Goal: Communication & Community: Answer question/provide support

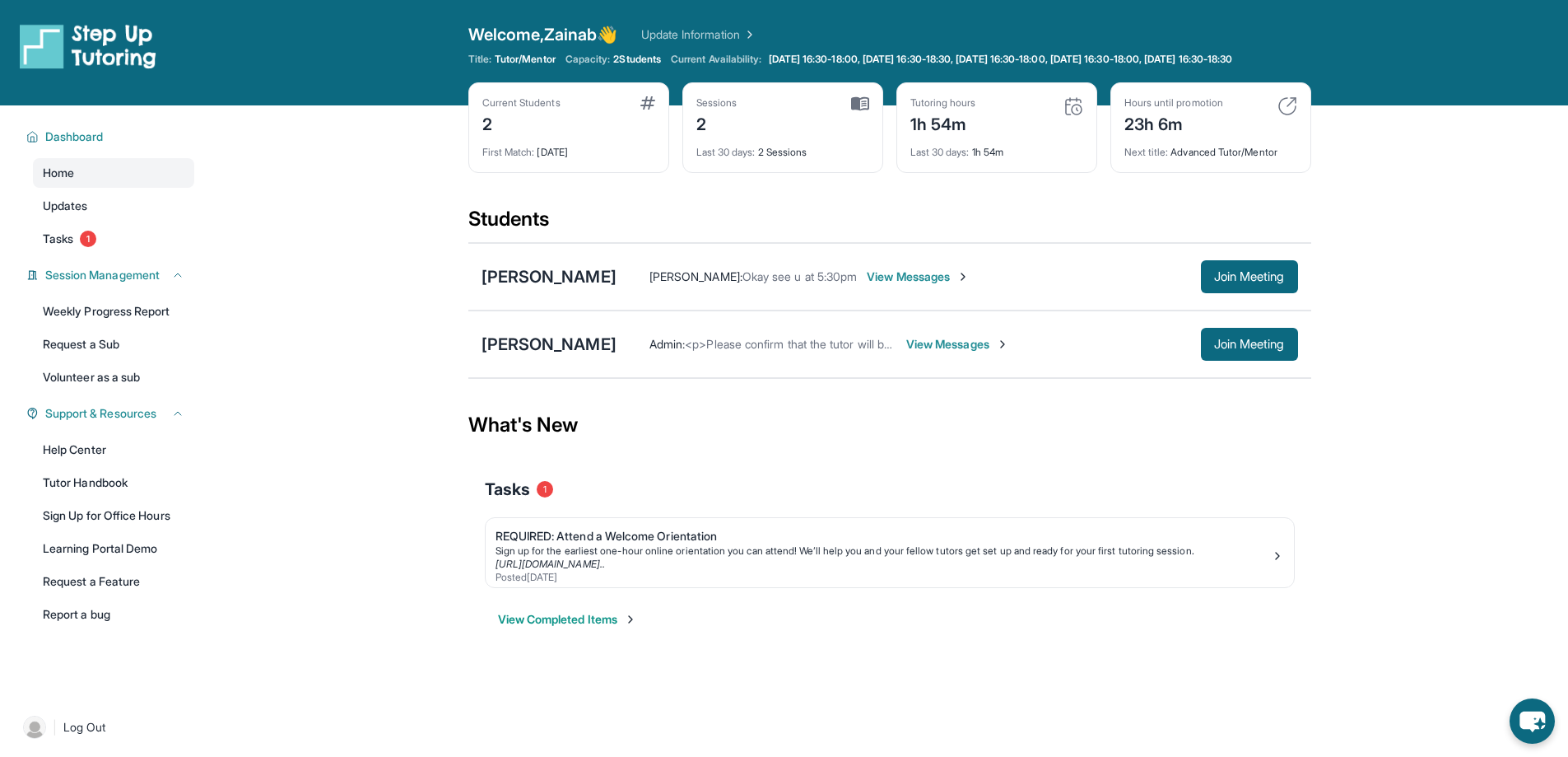
click at [1001, 353] on span "View Messages" at bounding box center [958, 344] width 103 height 17
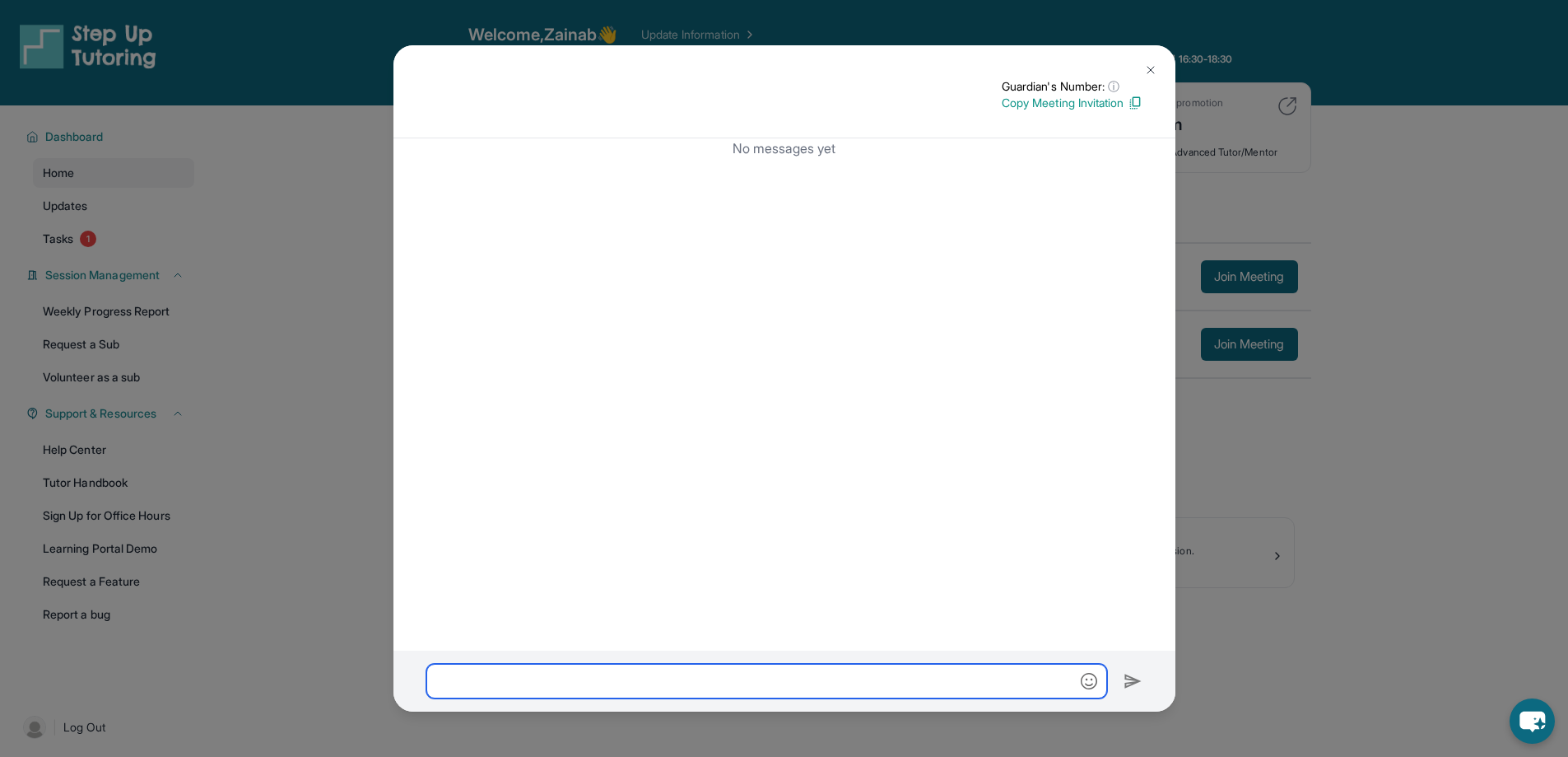
click at [452, 681] on input "text" at bounding box center [767, 681] width 681 height 35
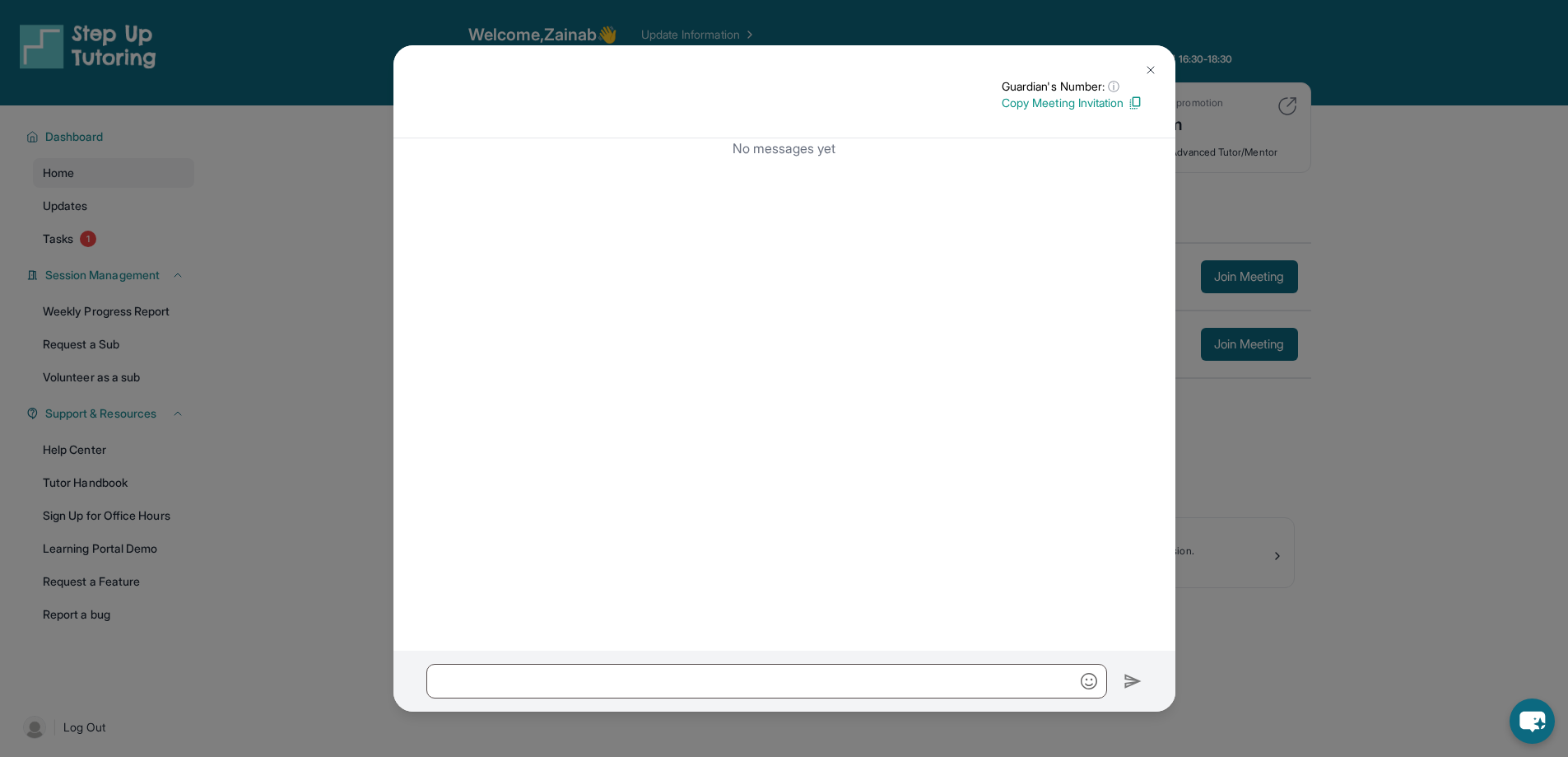
click at [1146, 75] on img at bounding box center [1150, 70] width 13 height 13
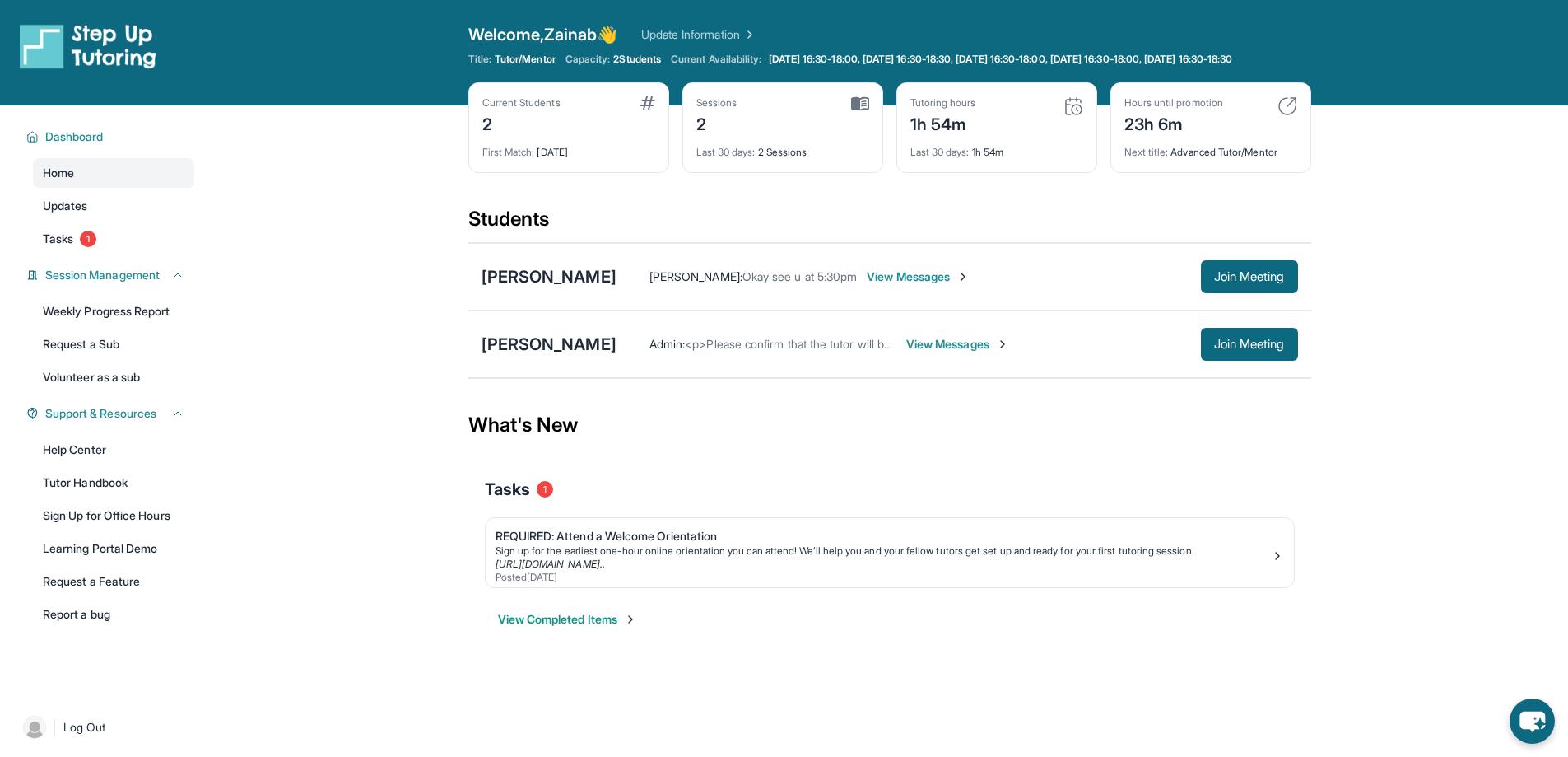
click at [1009, 353] on span "View Messages" at bounding box center [958, 344] width 103 height 17
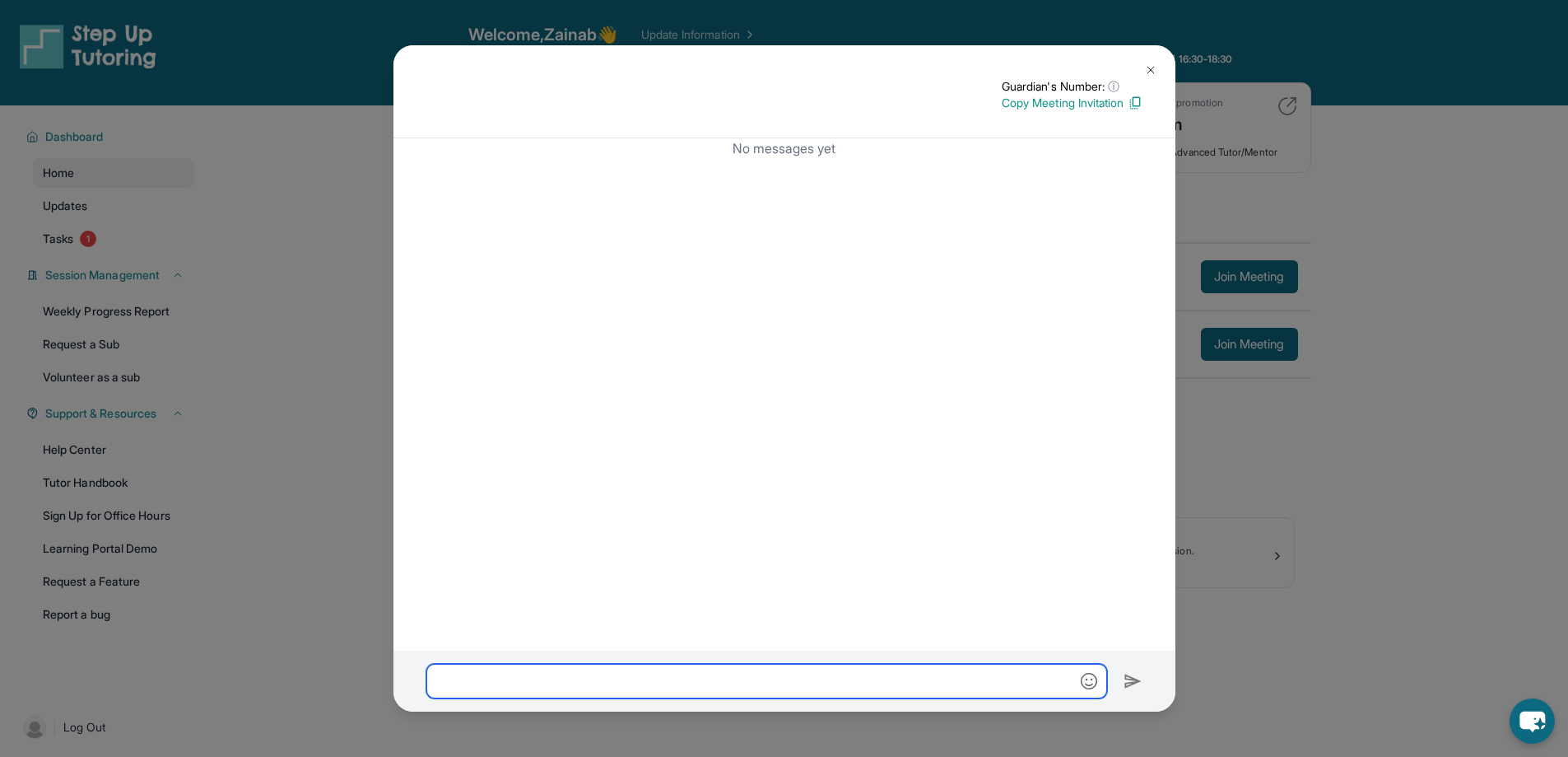
click at [480, 682] on input "text" at bounding box center [767, 681] width 681 height 35
type input "******"
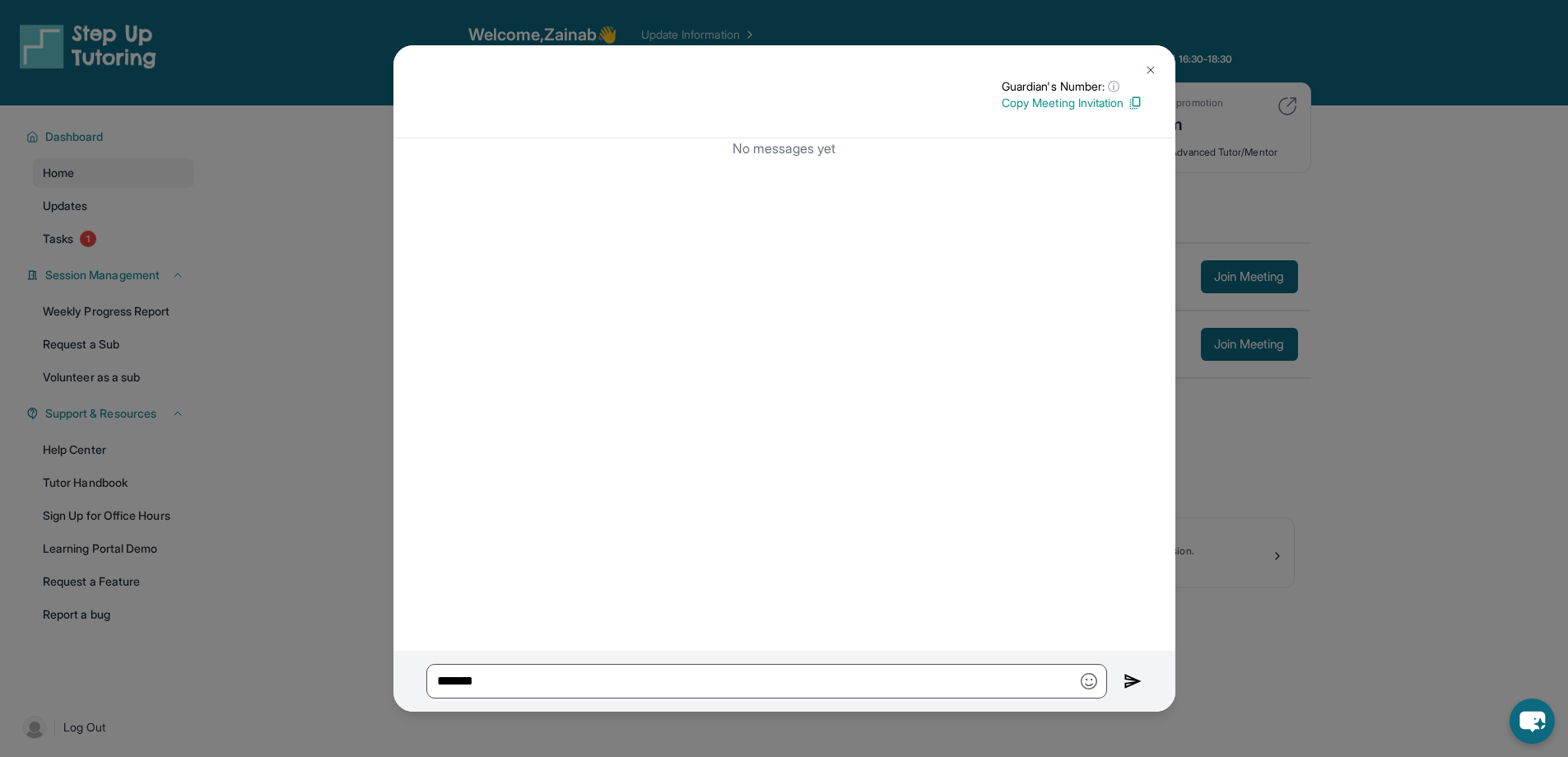
click at [1147, 65] on img at bounding box center [1150, 70] width 13 height 13
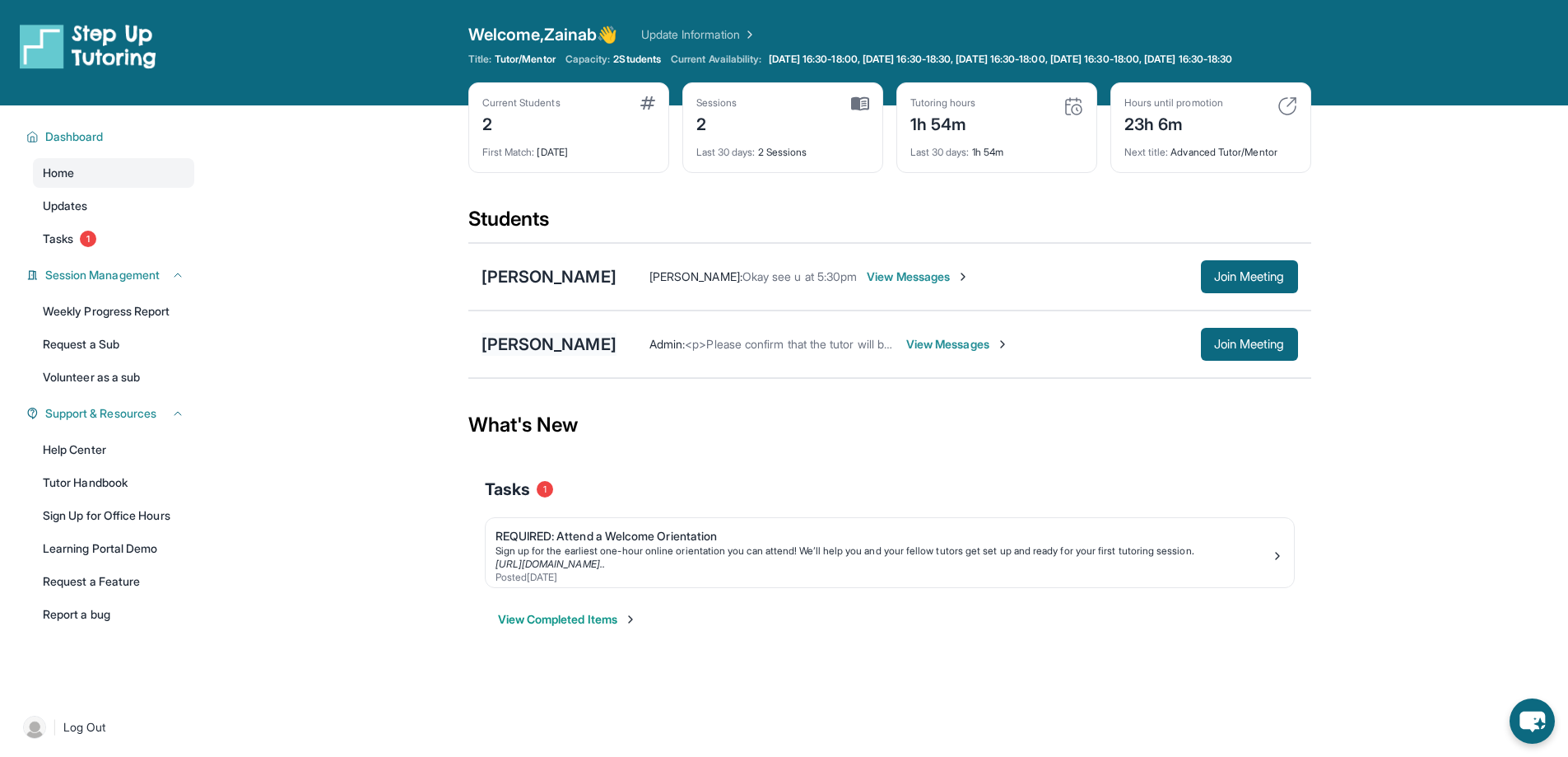
click at [603, 356] on div "[PERSON_NAME]" at bounding box center [549, 344] width 135 height 23
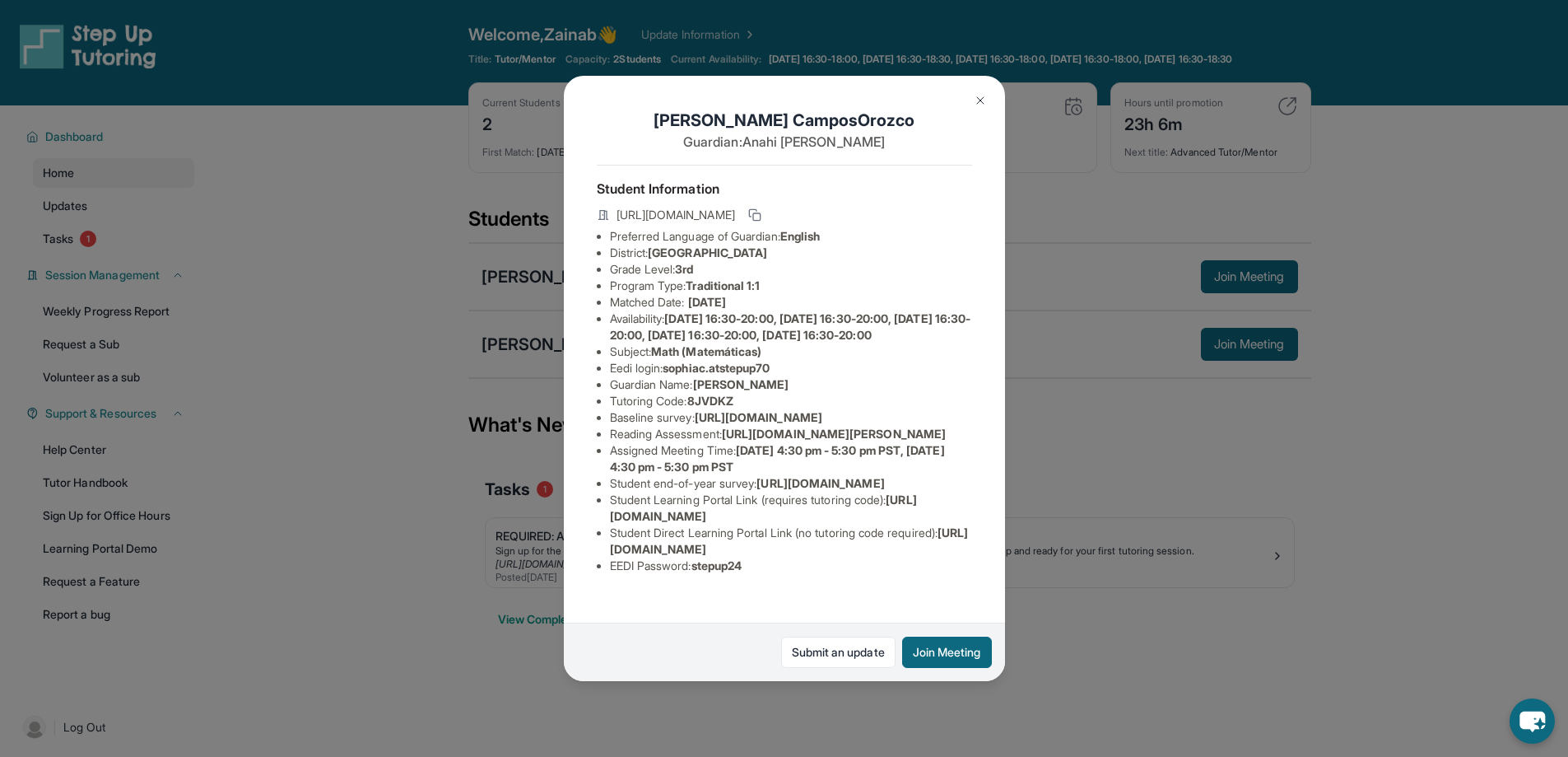
click at [979, 99] on img at bounding box center [980, 100] width 13 height 13
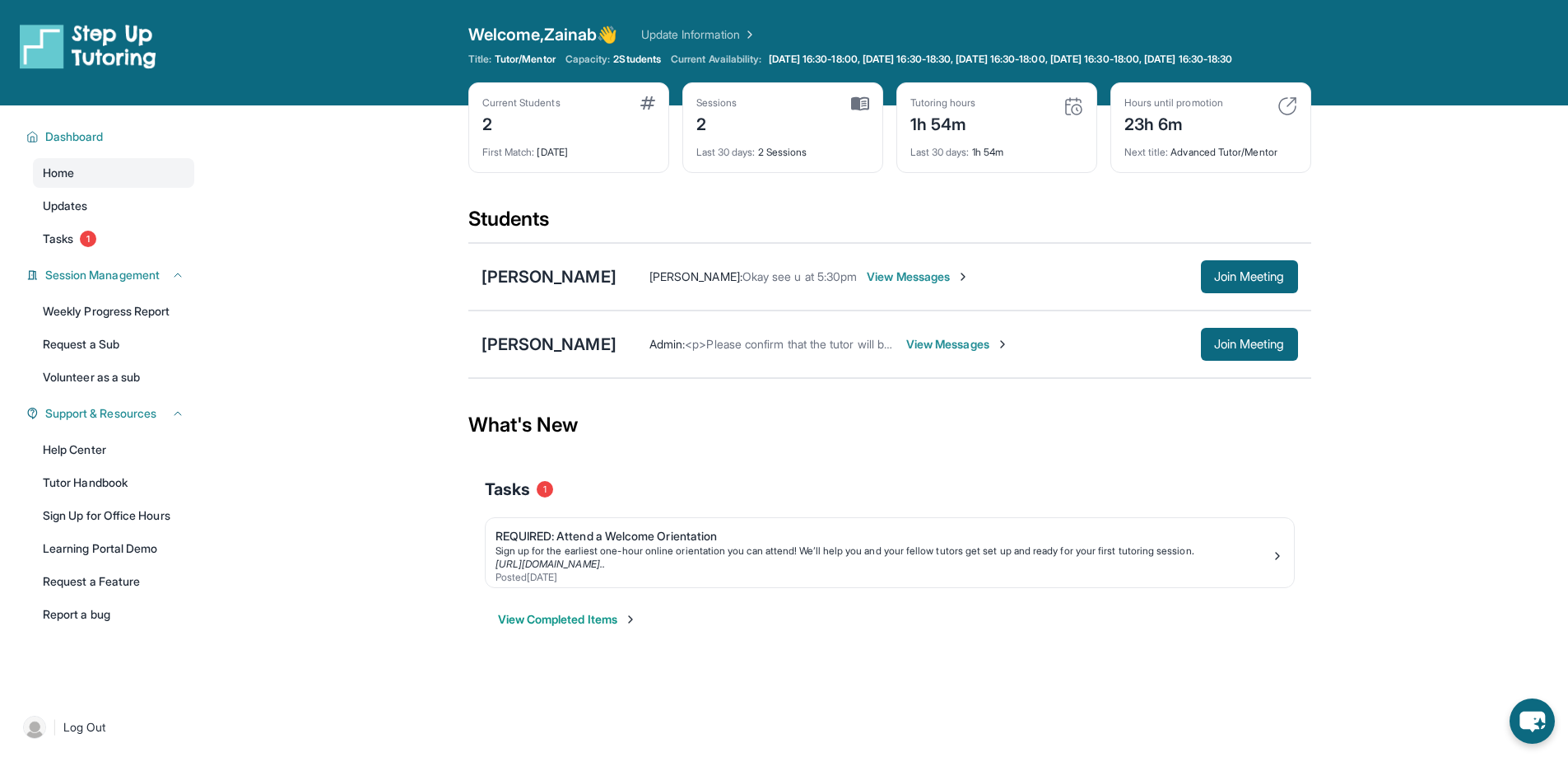
click at [1009, 353] on span "View Messages" at bounding box center [958, 344] width 103 height 17
click at [606, 356] on div "[PERSON_NAME]" at bounding box center [549, 344] width 135 height 23
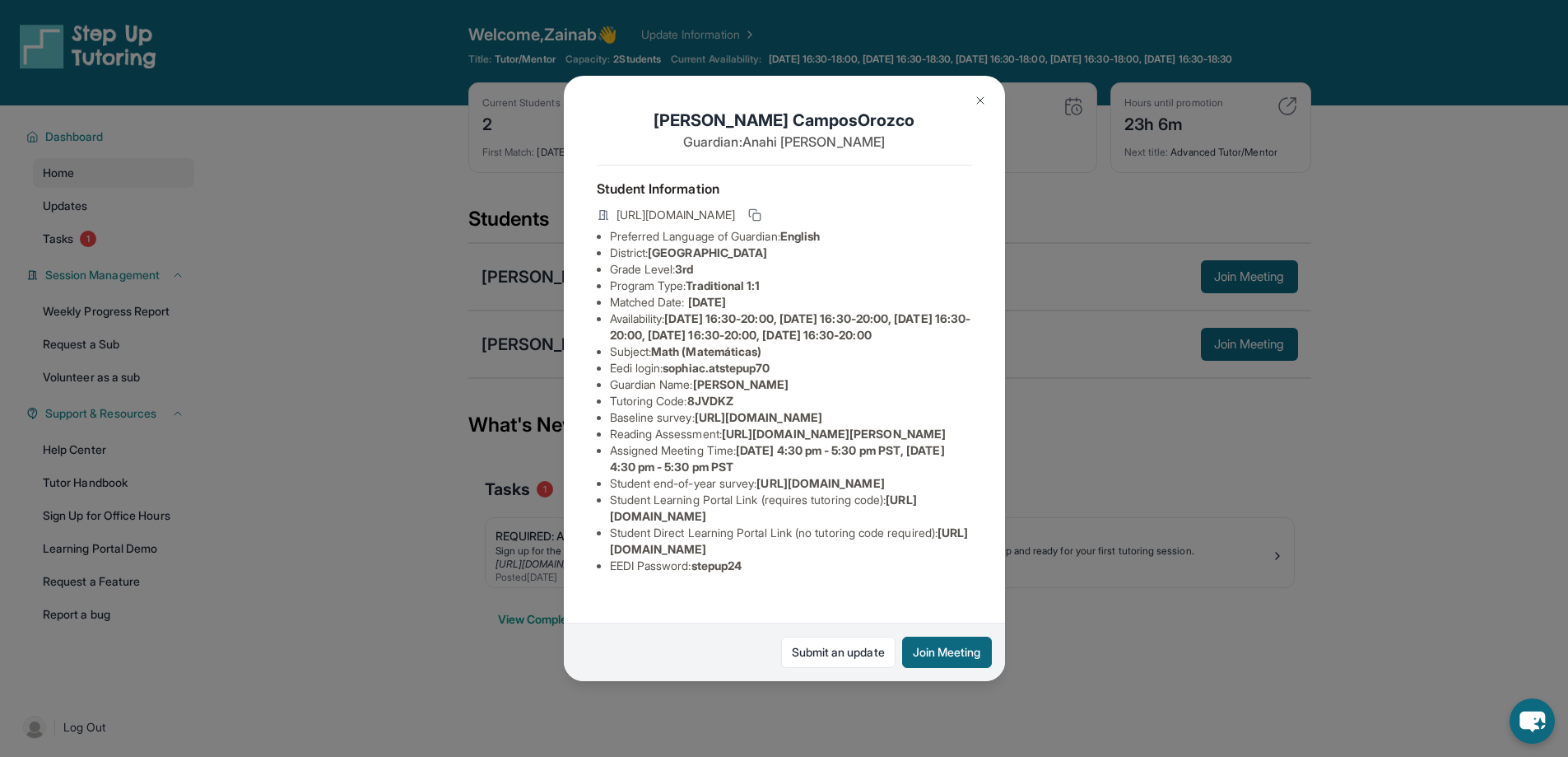
drag, startPoint x: 978, startPoint y: 92, endPoint x: 1063, endPoint y: 170, distance: 115.4
click at [979, 92] on button at bounding box center [980, 100] width 33 height 33
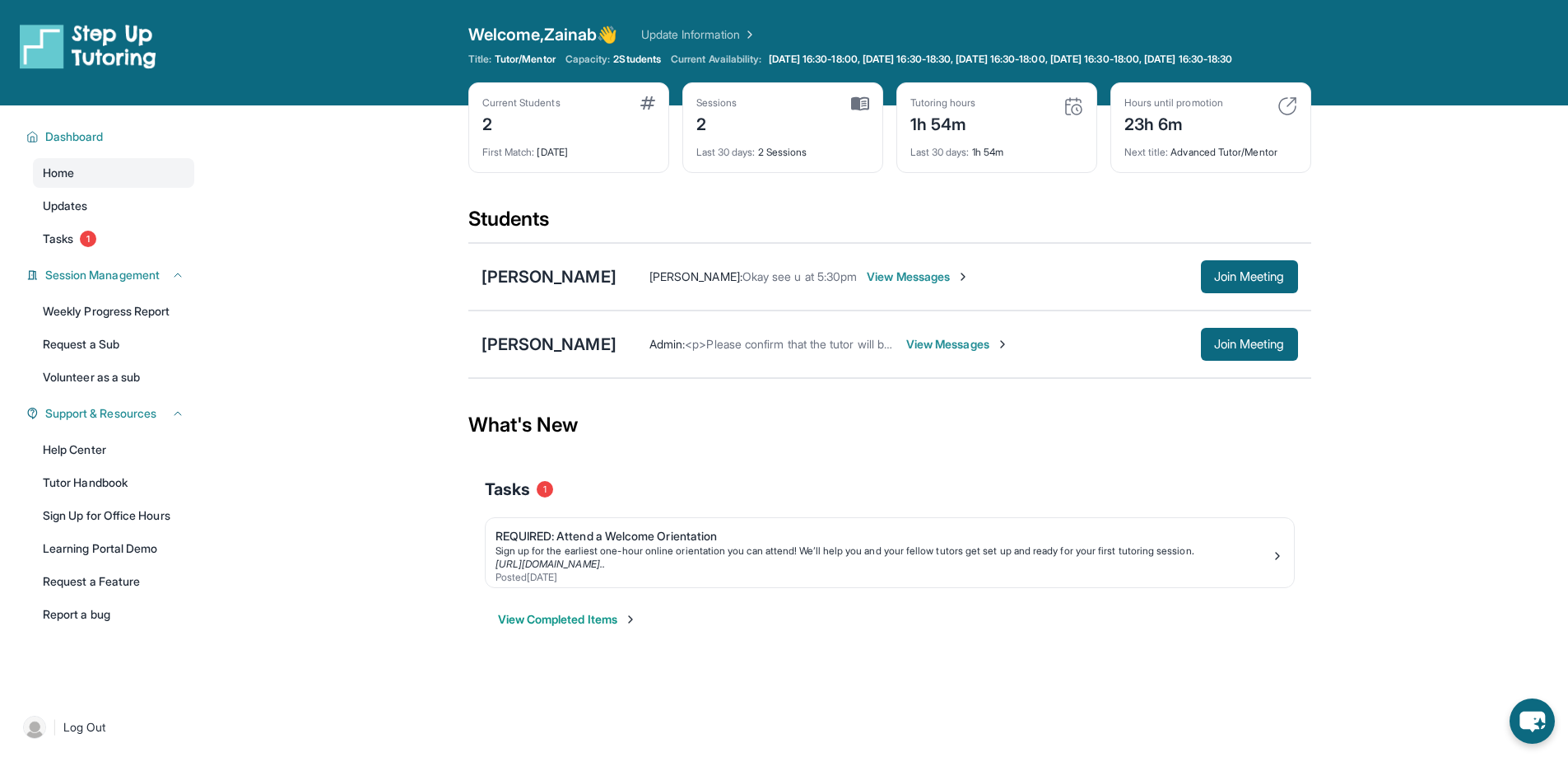
click at [1009, 353] on span "View Messages" at bounding box center [958, 344] width 103 height 17
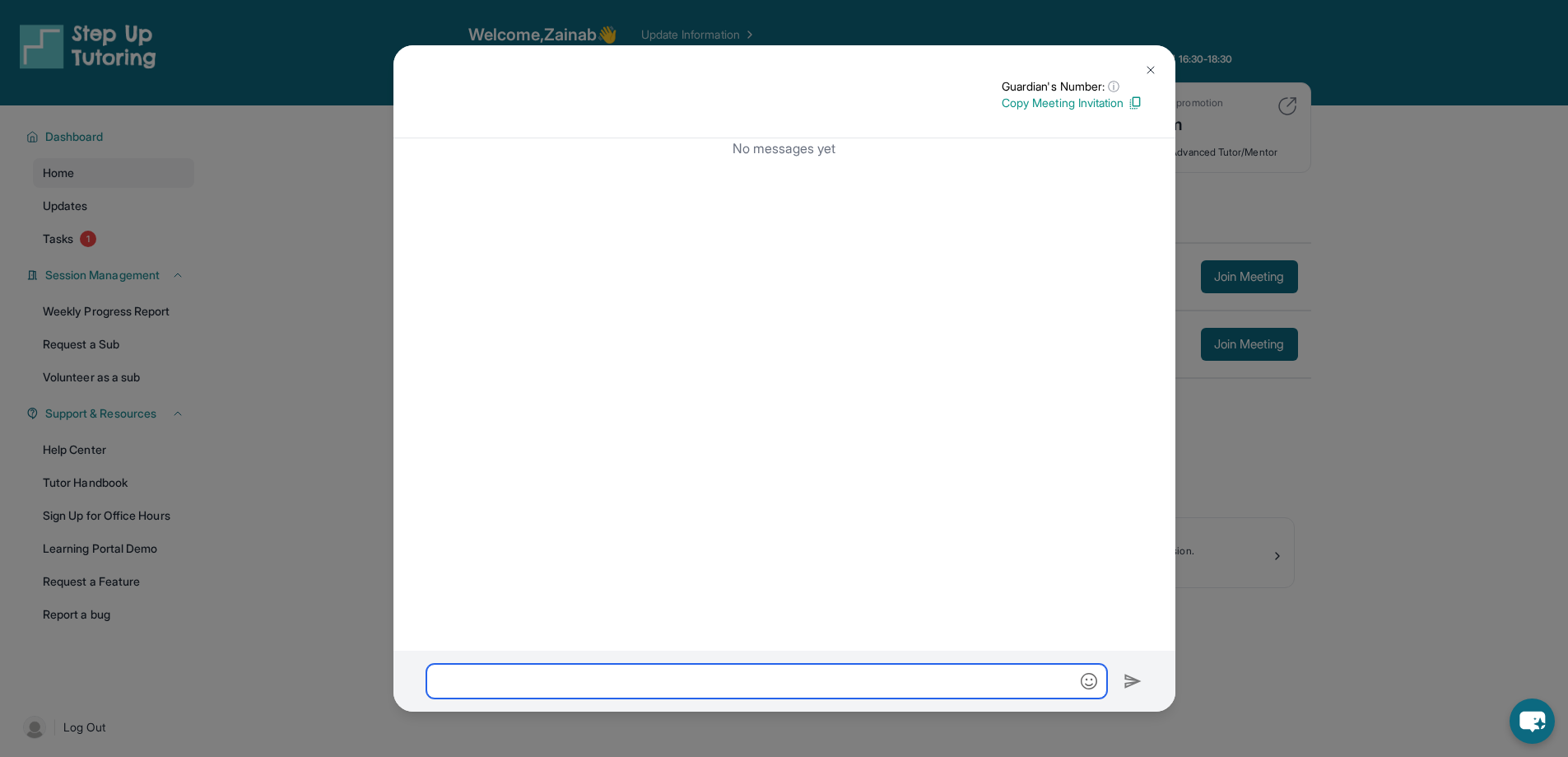
click at [484, 677] on input "text" at bounding box center [767, 681] width 681 height 35
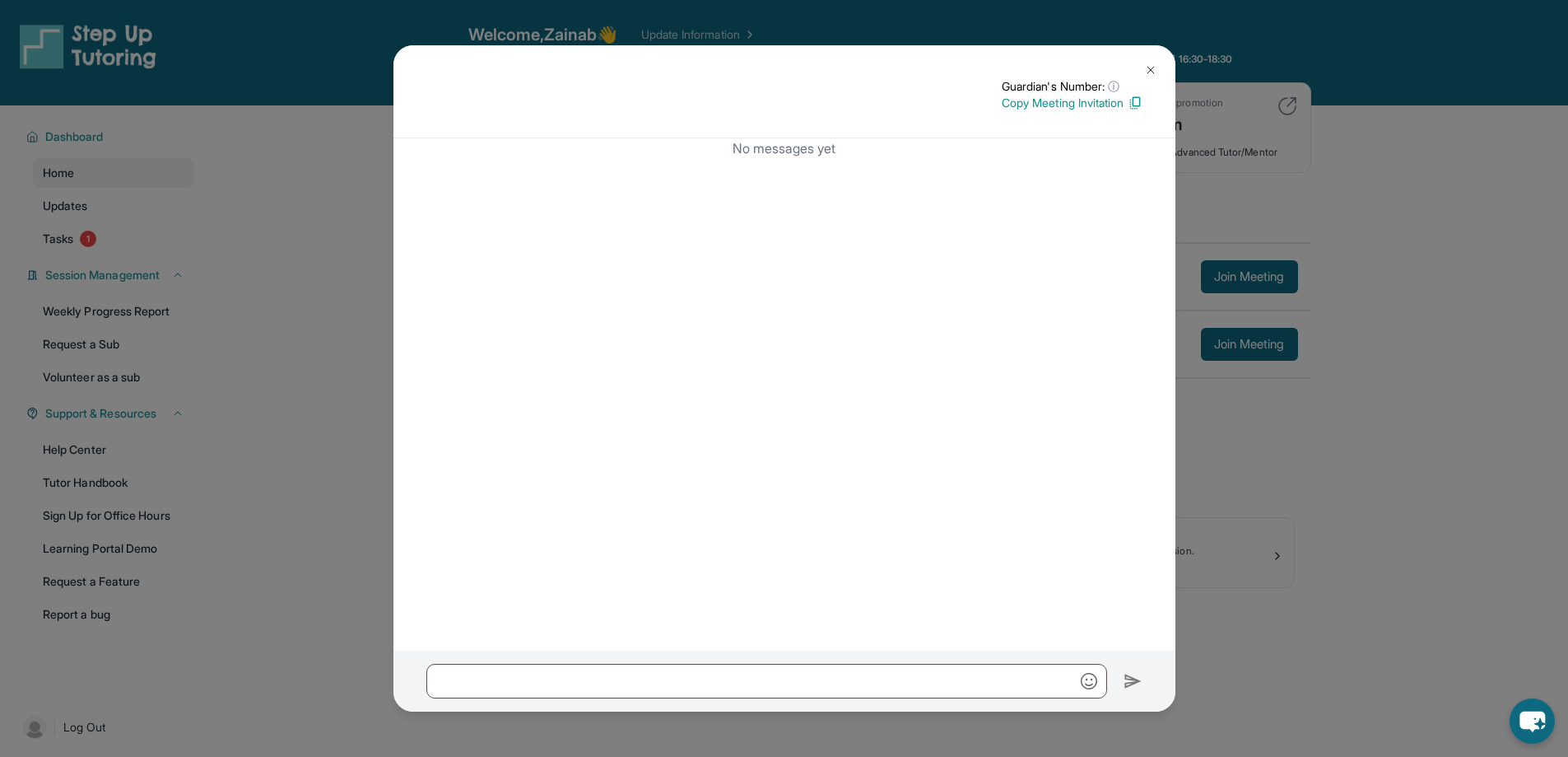
click at [1152, 68] on img at bounding box center [1150, 70] width 13 height 13
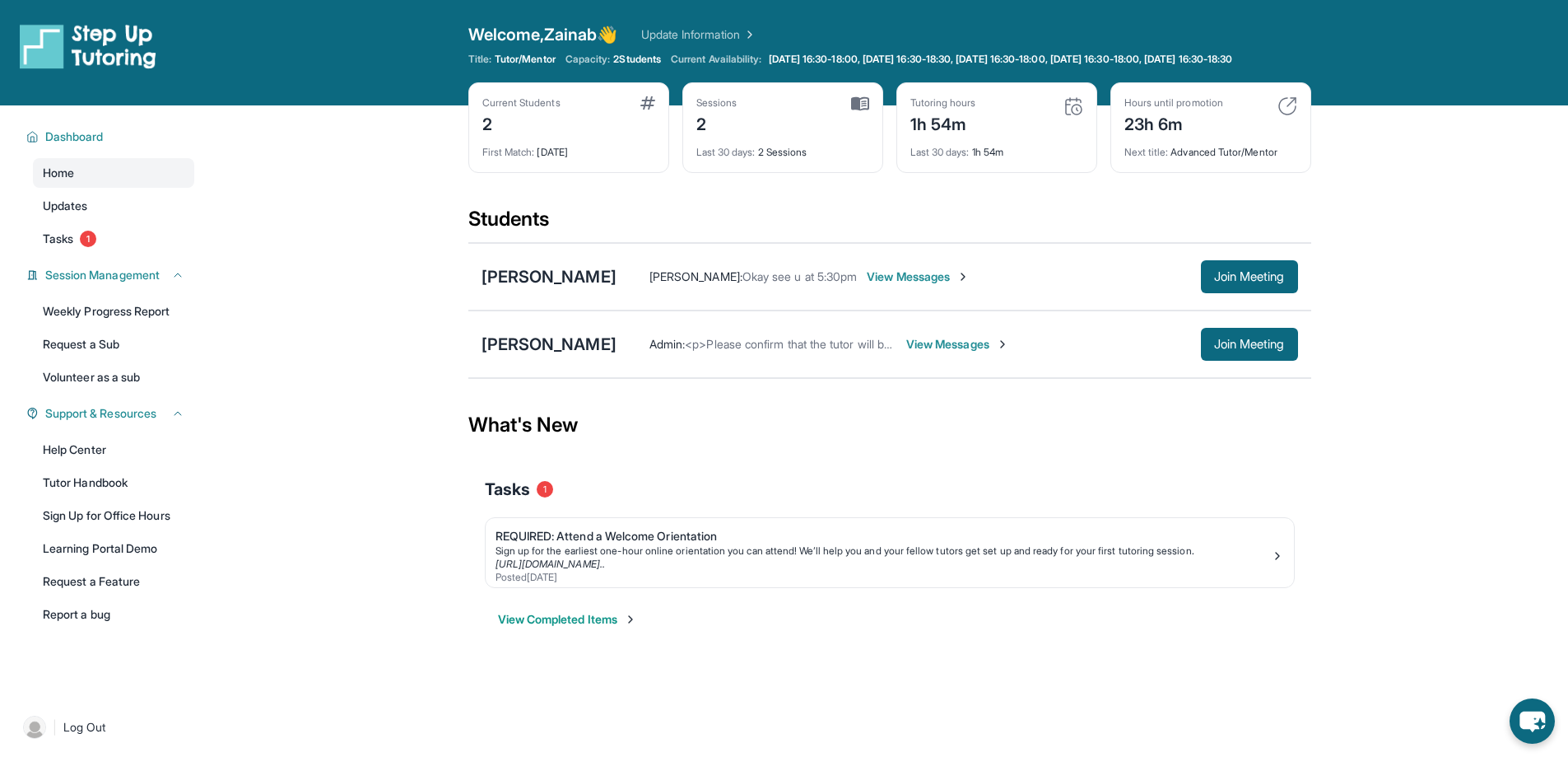
click at [963, 350] on span "View Messages" at bounding box center [958, 344] width 103 height 17
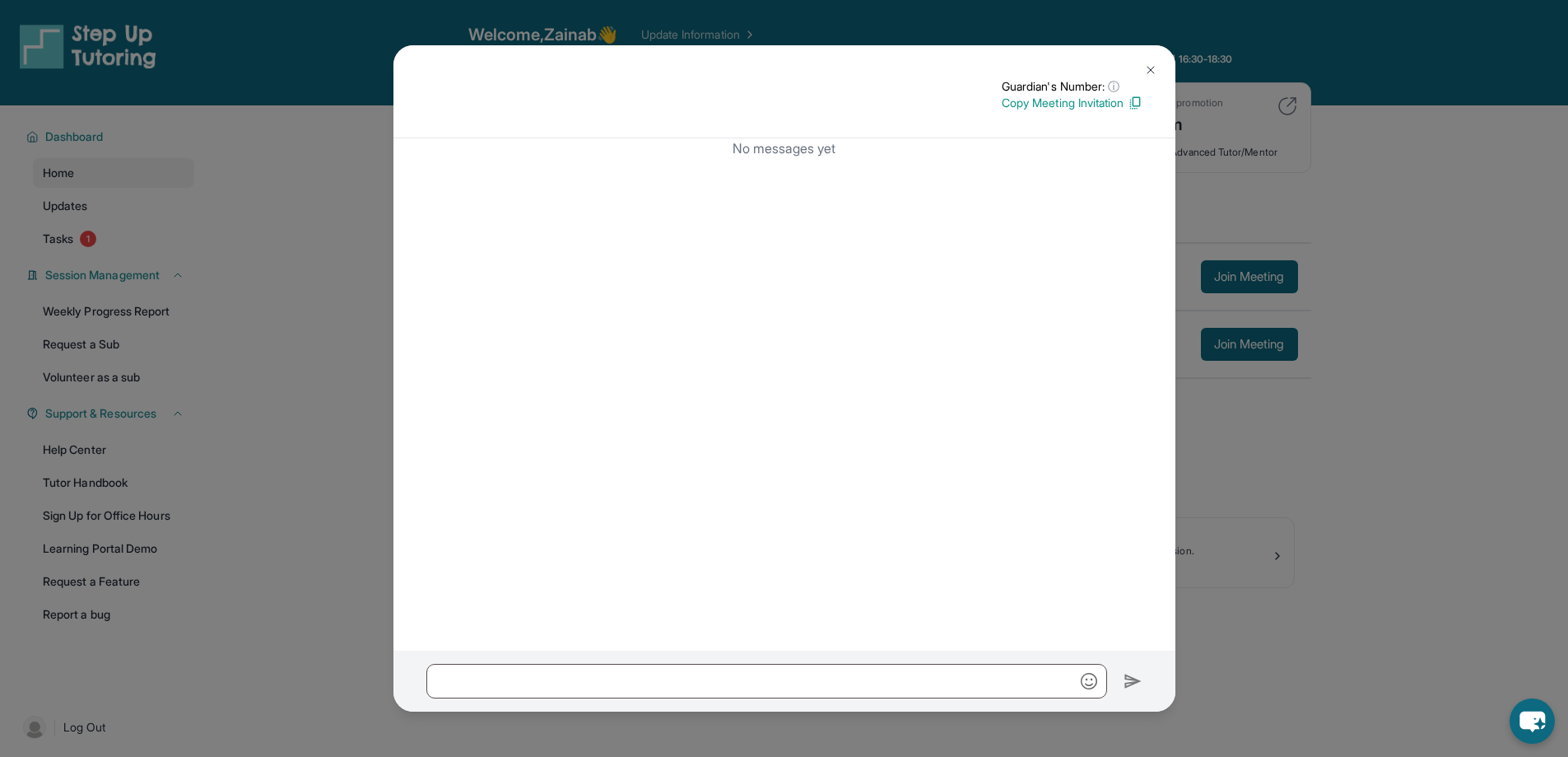
click at [1154, 61] on button at bounding box center [1150, 70] width 33 height 33
